Goal: Communication & Community: Answer question/provide support

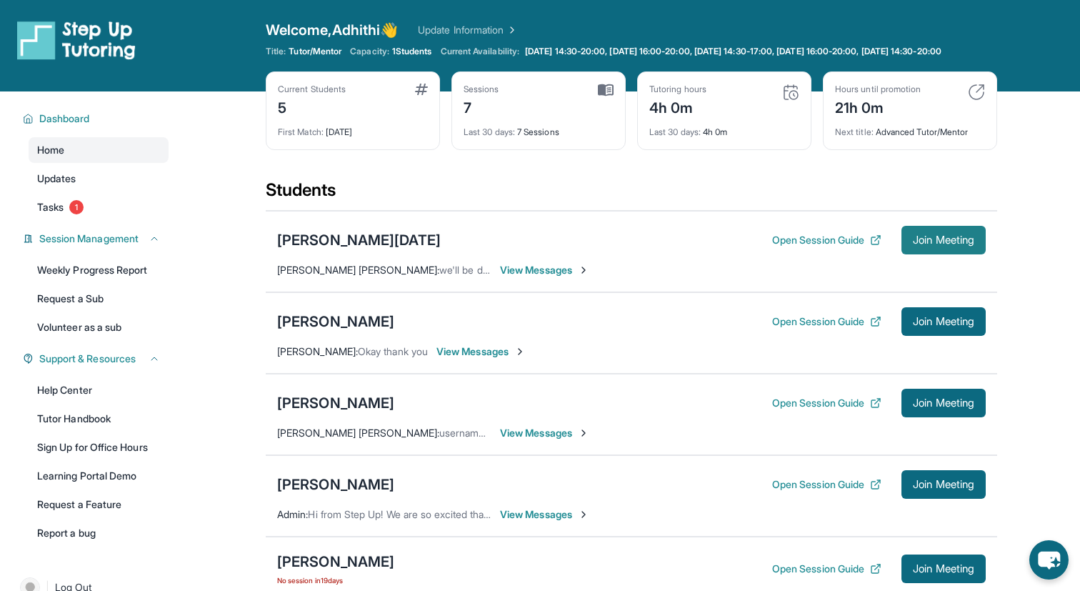
click at [925, 244] on span "Join Meeting" at bounding box center [943, 240] width 61 height 9
click at [323, 249] on div "[PERSON_NAME][DATE]" at bounding box center [359, 240] width 164 height 20
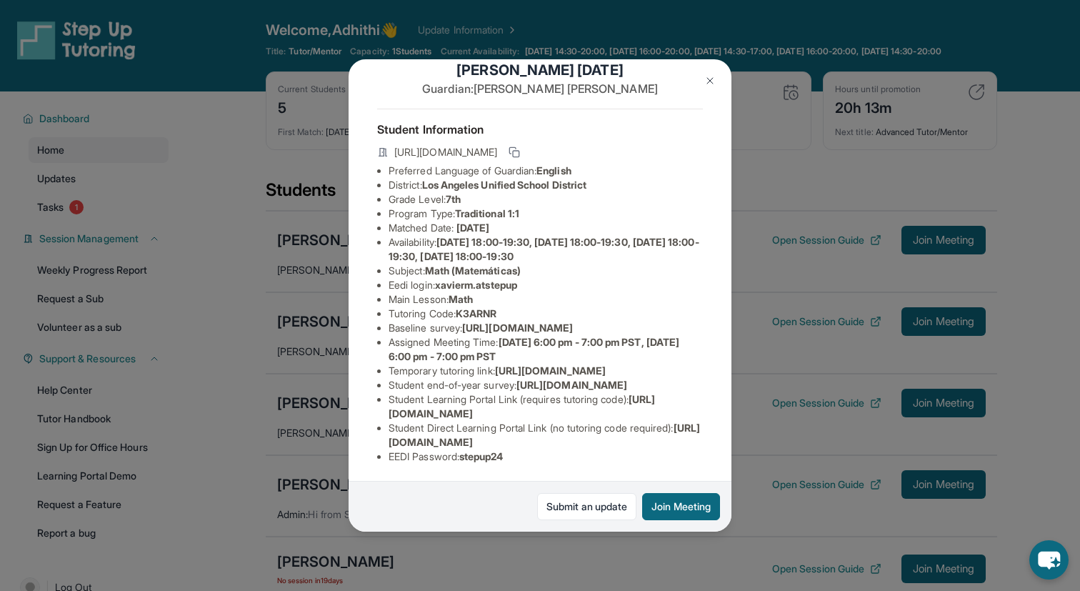
scroll to position [311, 0]
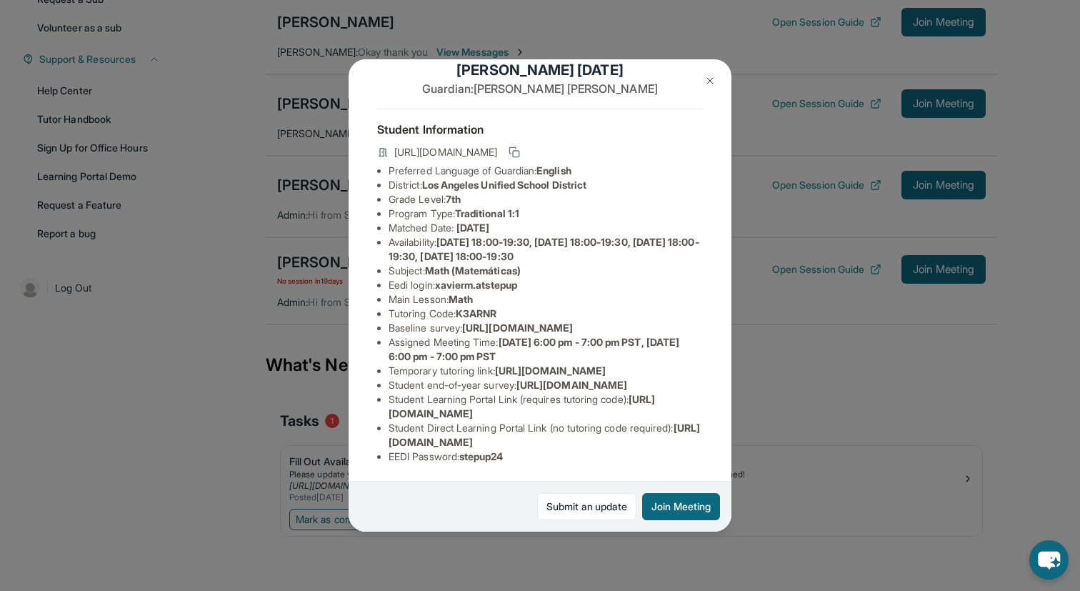
drag, startPoint x: 391, startPoint y: 439, endPoint x: 698, endPoint y: 438, distance: 307.3
click at [698, 438] on li "Student Direct Learning Portal Link (no tutoring code required) : [URL][DOMAIN_…" at bounding box center [546, 435] width 314 height 29
copy span "[URL][DOMAIN_NAME]"
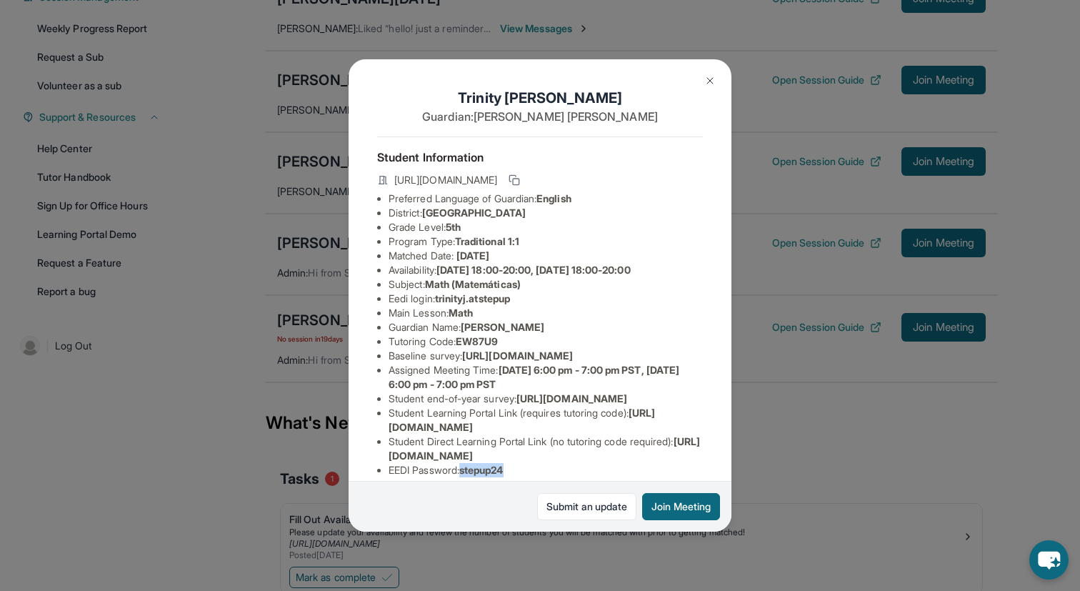
scroll to position [114, 0]
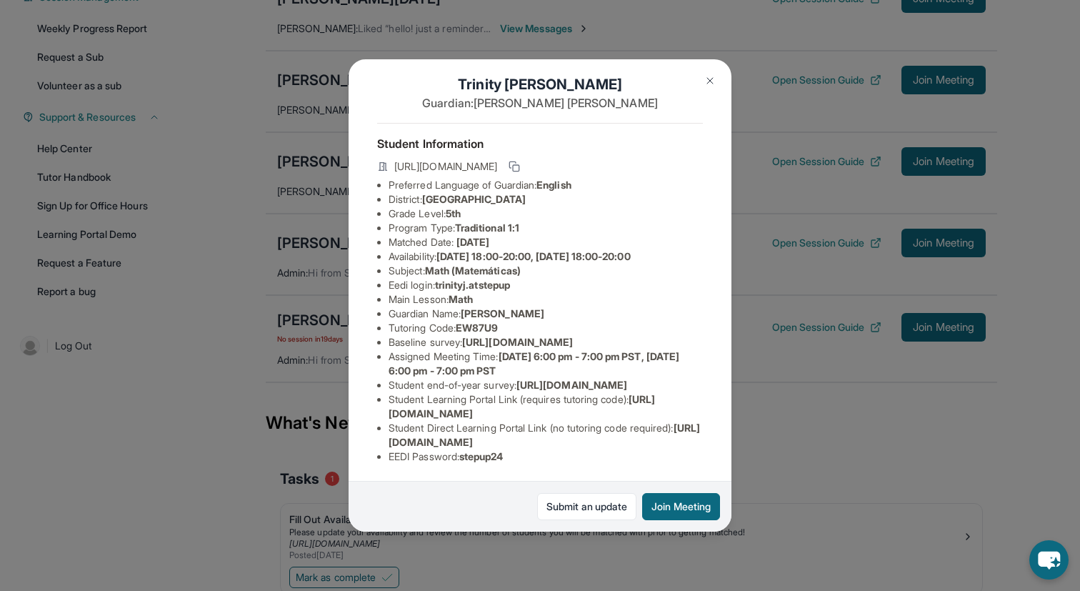
click at [285, 32] on div "Trinity Jones Guardian: Trina Seymour Student Information https://student-porta…" at bounding box center [540, 295] width 1080 height 591
